Goal: Find specific page/section: Find specific page/section

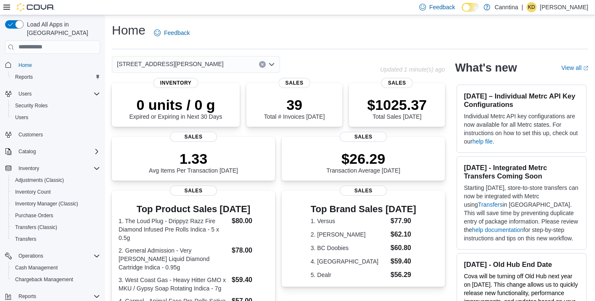
click at [359, 41] on div "Home Feedback" at bounding box center [350, 33] width 477 height 22
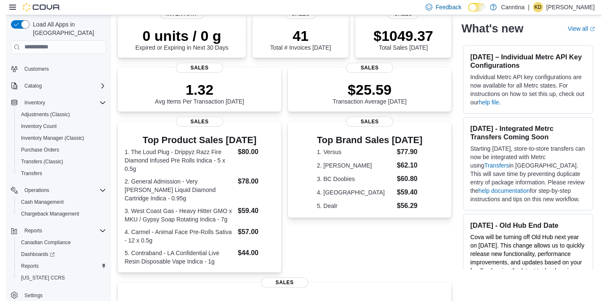
scroll to position [14, 0]
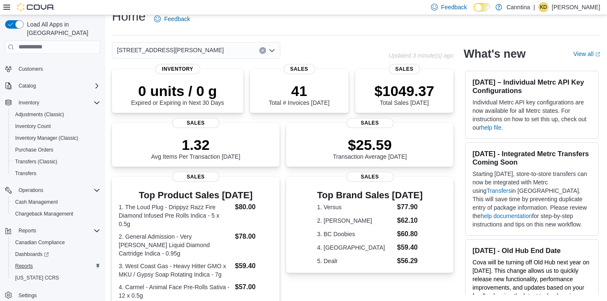
click at [33, 263] on span "Reports" at bounding box center [24, 266] width 18 height 7
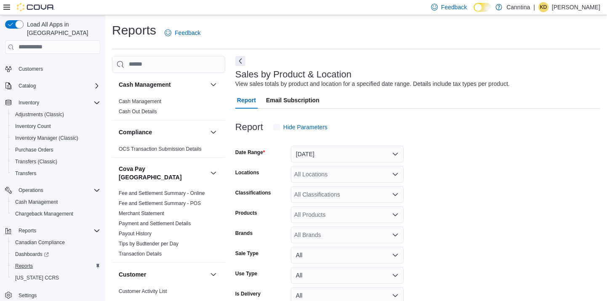
scroll to position [19, 0]
